Goal: Transaction & Acquisition: Purchase product/service

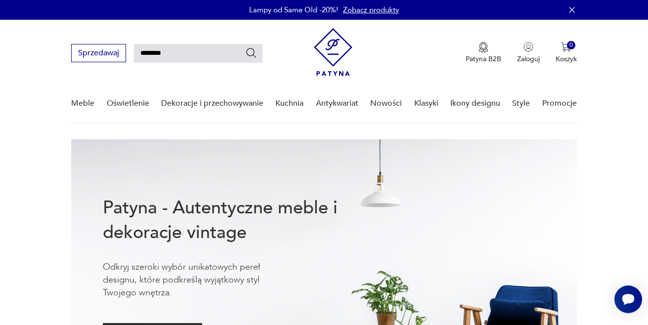
type input "*******"
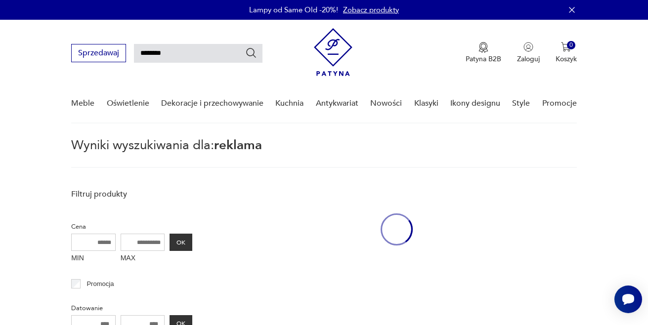
type input "*******"
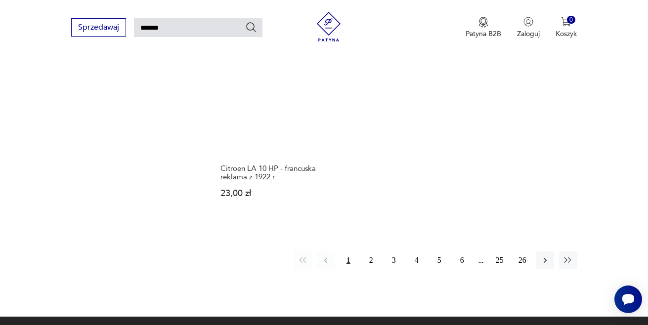
scroll to position [1190, 0]
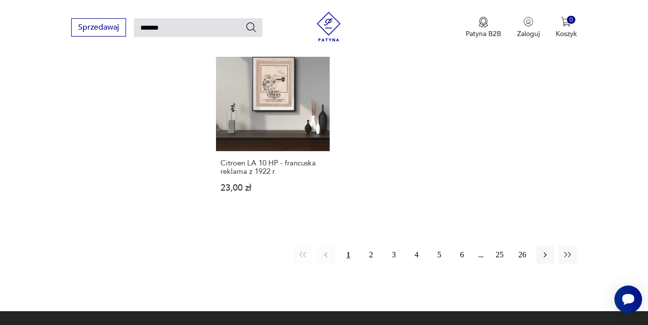
drag, startPoint x: 367, startPoint y: 248, endPoint x: 400, endPoint y: 293, distance: 55.5
click at [369, 251] on button "2" at bounding box center [371, 255] width 18 height 18
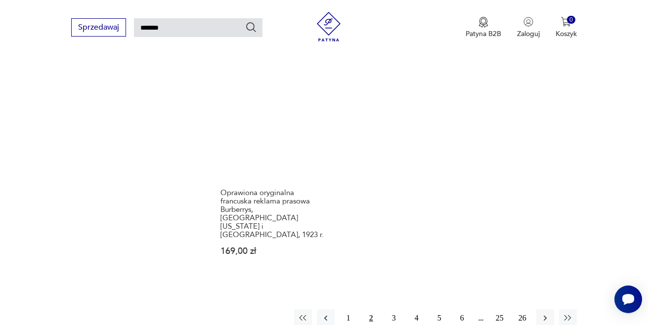
scroll to position [1183, 0]
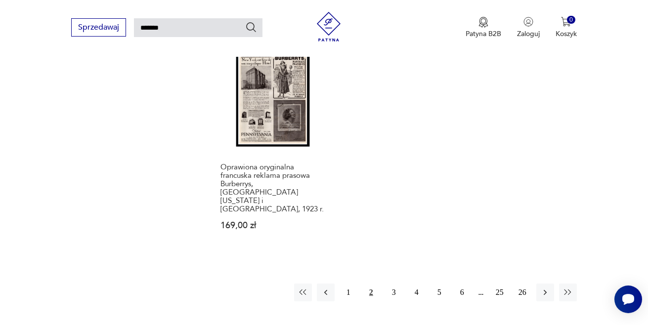
drag, startPoint x: 393, startPoint y: 274, endPoint x: 410, endPoint y: 323, distance: 52.0
click at [393, 284] on button "3" at bounding box center [394, 293] width 18 height 18
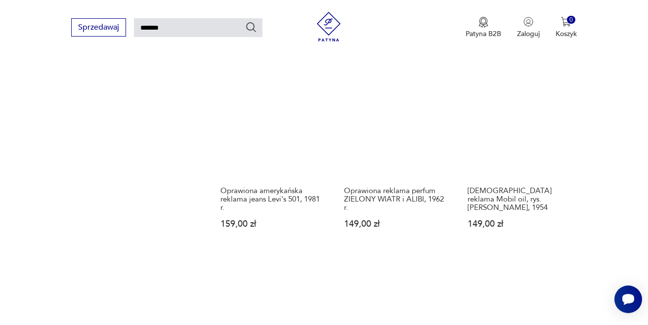
scroll to position [961, 0]
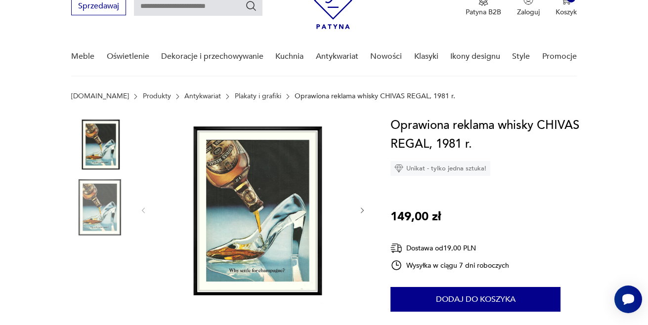
scroll to position [49, 0]
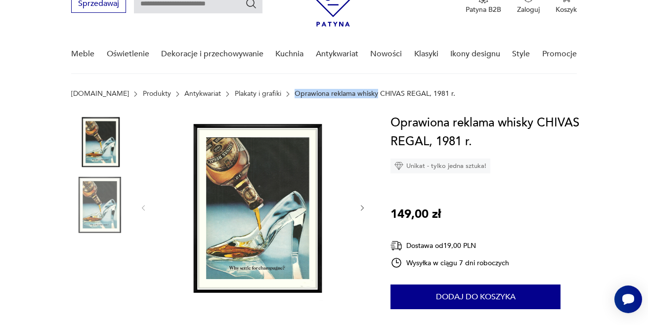
drag, startPoint x: 263, startPoint y: 89, endPoint x: 350, endPoint y: 93, distance: 87.1
click at [350, 93] on div "[DOMAIN_NAME] Produkty Antykwariat Plakaty i grafiki Oprawiona reklama whisky C…" at bounding box center [323, 94] width 505 height 8
copy p "Oprawiona reklama whisky"
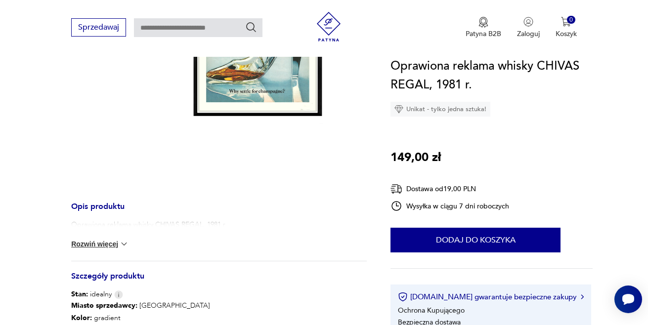
scroll to position [233, 0]
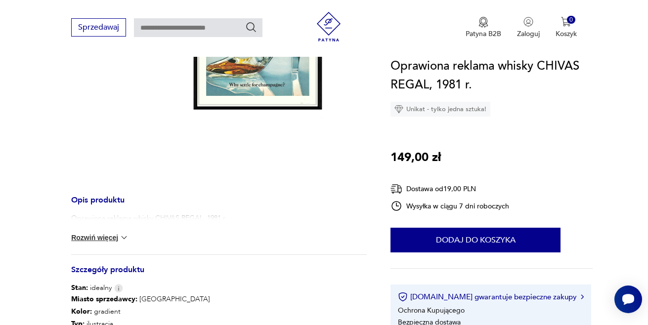
click at [117, 238] on button "Rozwiń więcej" at bounding box center [99, 238] width 57 height 10
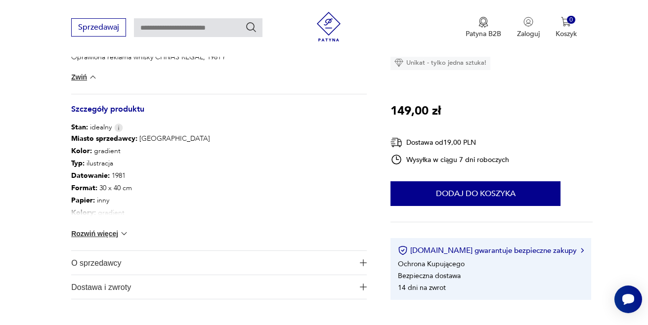
scroll to position [377, 0]
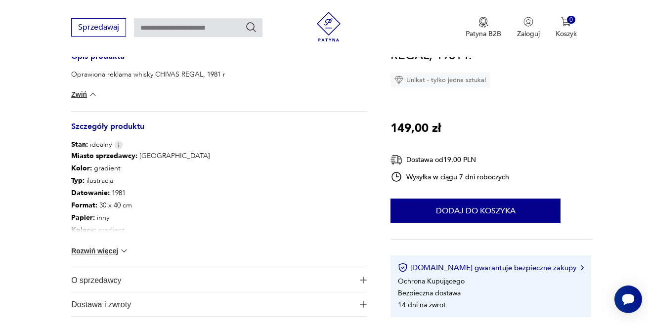
click at [125, 251] on img at bounding box center [124, 251] width 10 height 10
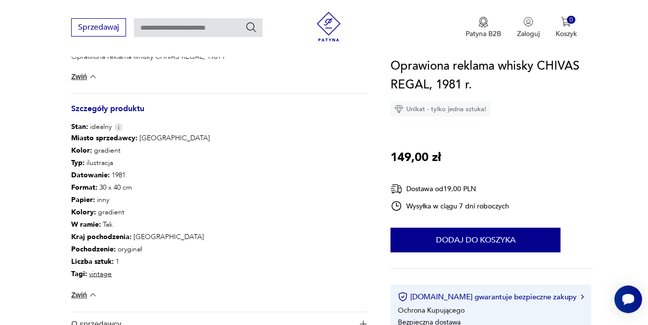
scroll to position [426, 0]
